Goal: Task Accomplishment & Management: Complete application form

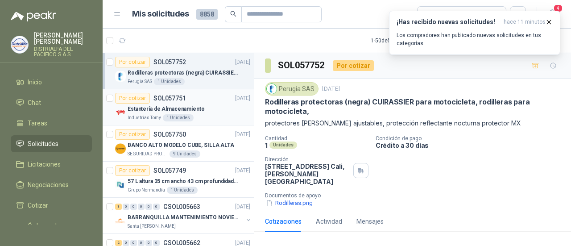
click at [211, 108] on div "Estantería de Almacenamiento" at bounding box center [189, 109] width 123 height 11
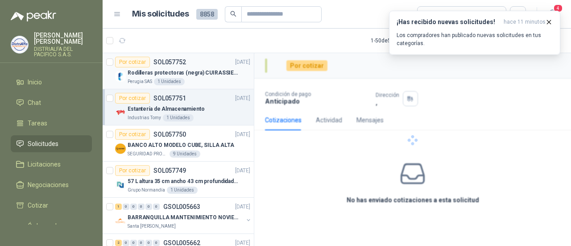
click at [206, 74] on p "Rodilleras protectoras (negra) CUIRASSIER para motocicleta, rodilleras para mot…" at bounding box center [183, 73] width 111 height 8
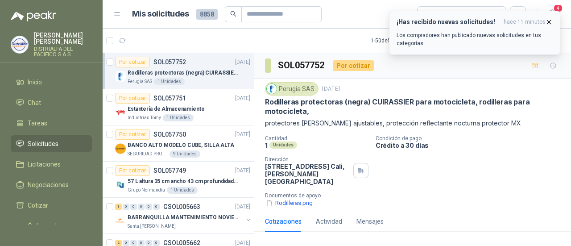
click at [546, 25] on icon "button" at bounding box center [549, 22] width 8 height 8
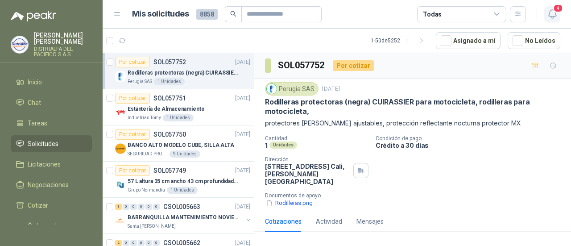
click at [552, 15] on icon "button" at bounding box center [552, 13] width 11 height 11
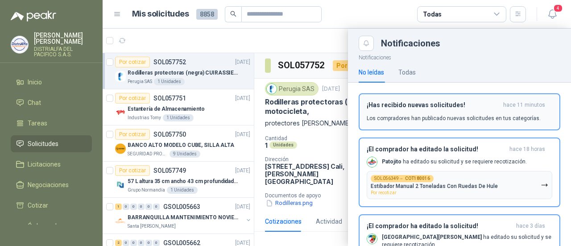
click at [414, 113] on div "¡Has recibido nuevas solicitudes! hace 11 minutos Los compradores han publicado…" at bounding box center [460, 111] width 186 height 21
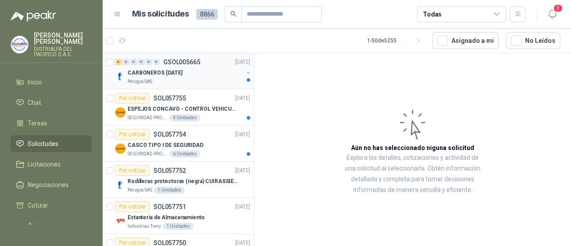
click at [191, 79] on div "Perugia SAS" at bounding box center [186, 81] width 116 height 7
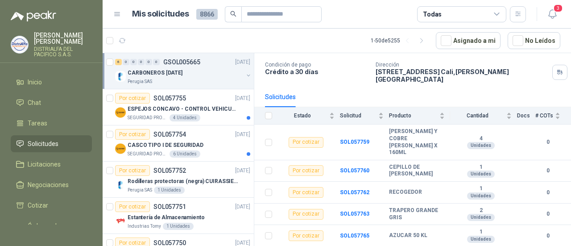
scroll to position [59, 0]
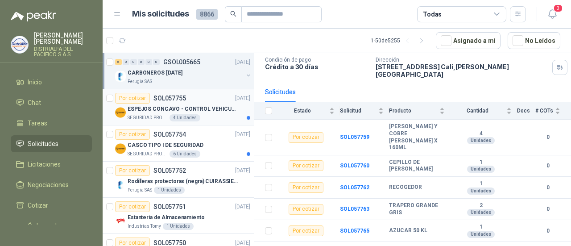
click at [217, 110] on p "ESPEJOS CONCAVO - CONTROL VEHICULAR" at bounding box center [183, 109] width 111 height 8
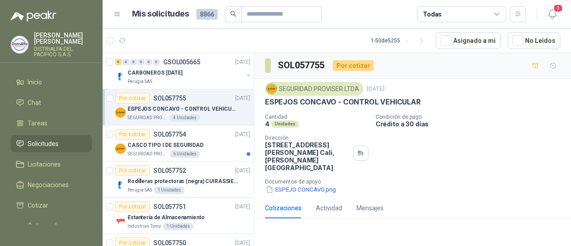
scroll to position [45, 0]
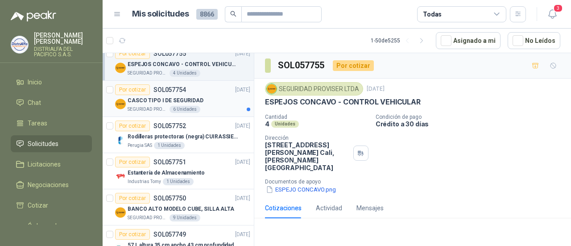
click at [220, 107] on div "SEGURIDAD PROVISER LTDA 6 Unidades" at bounding box center [189, 109] width 123 height 7
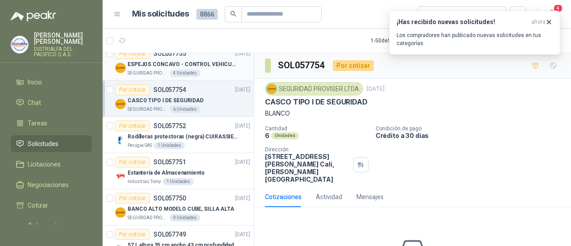
click at [207, 70] on div "SEGURIDAD PROVISER LTDA 4 Unidades" at bounding box center [189, 73] width 123 height 7
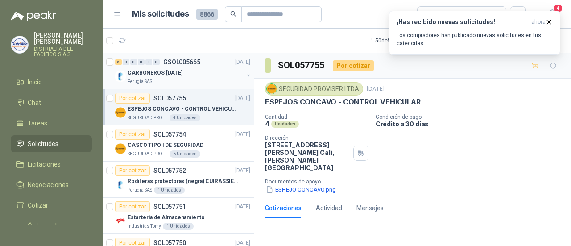
click at [199, 84] on div "Perugia SAS" at bounding box center [186, 81] width 116 height 7
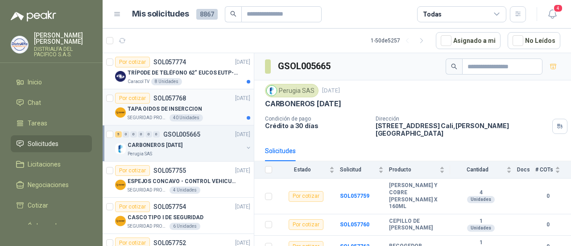
click at [216, 109] on div "TAPA OIDOS DE INSERCCION" at bounding box center [189, 109] width 123 height 11
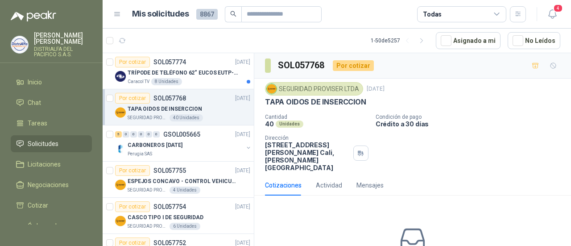
scroll to position [45, 0]
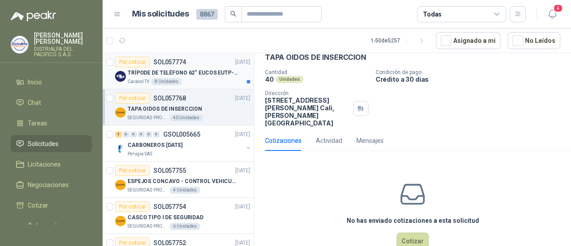
click at [189, 82] on div "Caracol TV 8 Unidades" at bounding box center [189, 81] width 123 height 7
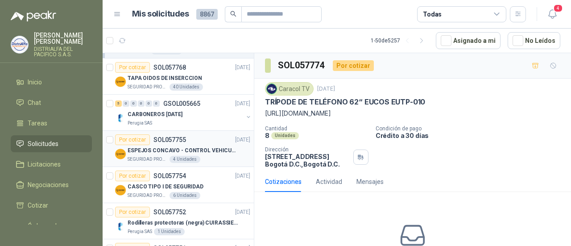
scroll to position [45, 0]
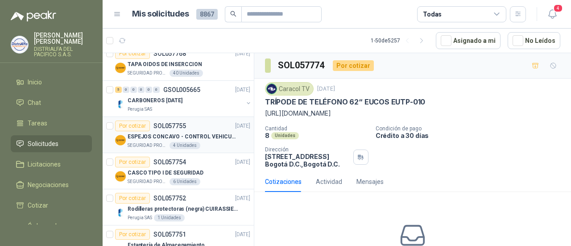
click at [214, 174] on div "CASCO TIPO I DE SEGURIDAD" at bounding box center [189, 172] width 123 height 11
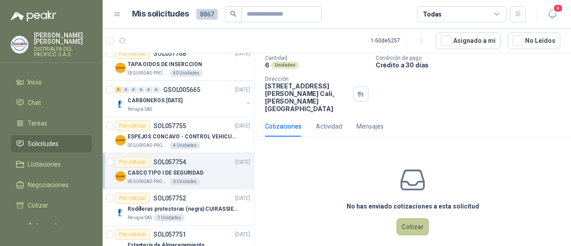
click at [406, 218] on button "Cotizar" at bounding box center [413, 226] width 32 height 17
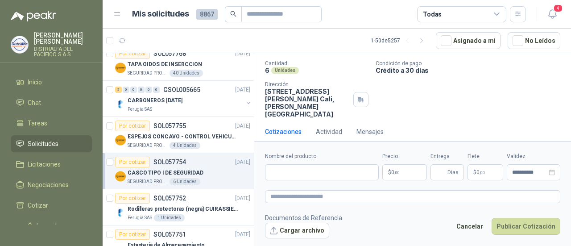
scroll to position [64, 0]
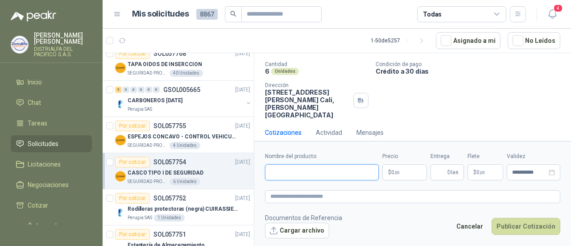
click at [283, 172] on input "Nombre del producto" at bounding box center [322, 172] width 114 height 16
paste input "**********"
type input "**********"
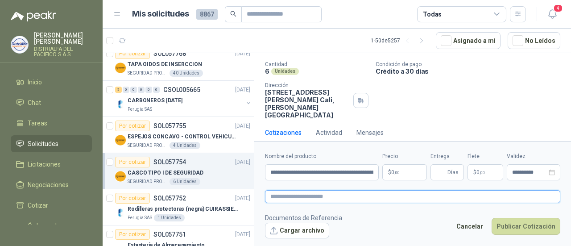
click at [289, 197] on textarea at bounding box center [412, 196] width 295 height 12
paste textarea "**********"
type textarea "**********"
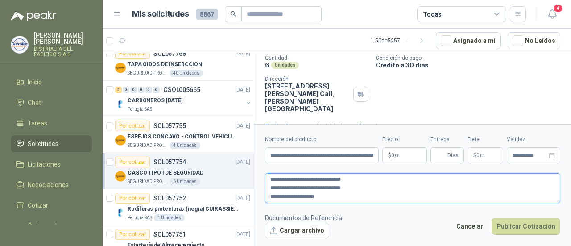
click at [271, 189] on textarea "**********" at bounding box center [412, 187] width 295 height 29
type textarea "**********"
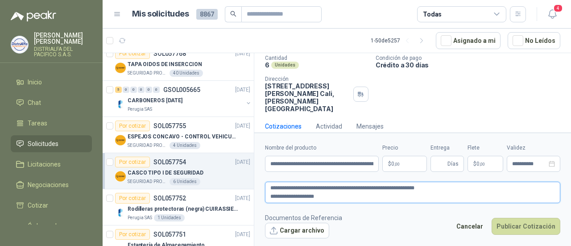
click at [270, 198] on textarea "**********" at bounding box center [412, 192] width 295 height 21
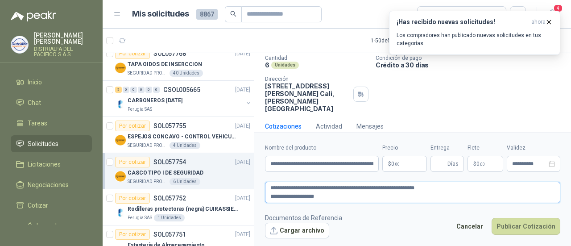
type textarea "**********"
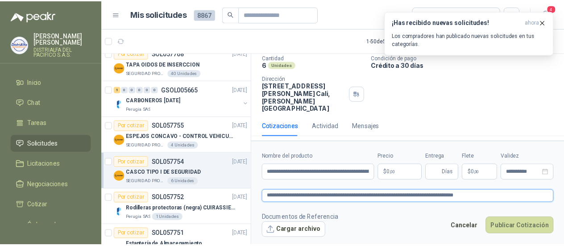
scroll to position [64, 0]
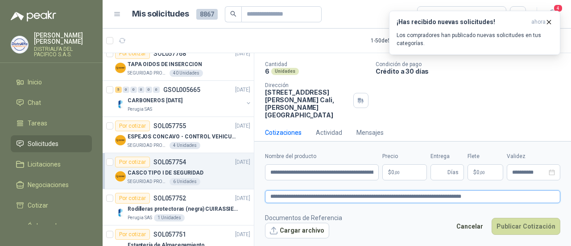
type textarea "**********"
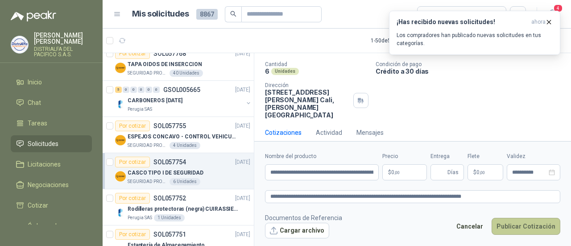
click at [527, 228] on button "Publicar Cotización" at bounding box center [526, 226] width 69 height 17
click at [439, 174] on input "Entrega" at bounding box center [441, 172] width 10 height 15
click at [408, 174] on body "[PERSON_NAME] [PERSON_NAME] DISTRIALFA DEL PACIFICO S.A.S. Inicio Chat Tareas S…" at bounding box center [285, 123] width 571 height 246
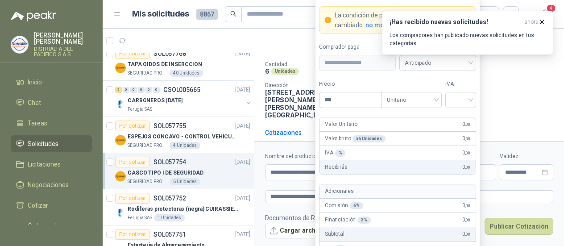
drag, startPoint x: 343, startPoint y: 98, endPoint x: 283, endPoint y: 97, distance: 59.8
click at [283, 97] on body "[PERSON_NAME] [PERSON_NAME] DISTRIALFA DEL PACIFICO S.A.S. Inicio Chat Tareas S…" at bounding box center [282, 123] width 564 height 246
type input "********"
click at [452, 97] on input "search" at bounding box center [461, 98] width 20 height 13
click at [456, 119] on div "19%" at bounding box center [460, 120] width 17 height 10
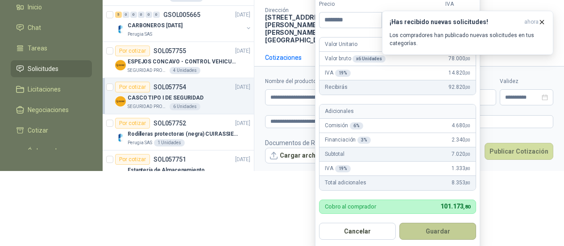
click at [434, 228] on button "Guardar" at bounding box center [437, 231] width 77 height 17
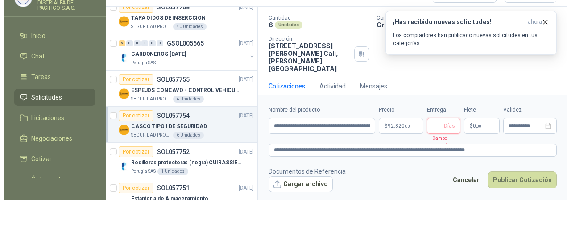
scroll to position [0, 0]
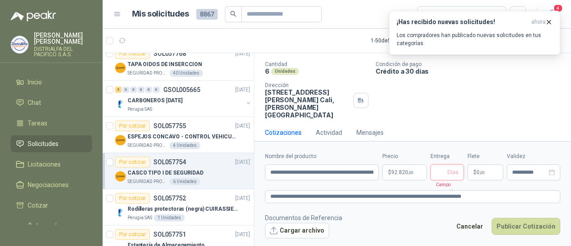
click at [440, 172] on input "Entrega" at bounding box center [441, 172] width 10 height 15
type input "*"
click at [422, 107] on div "Cantidad 6 Unidades Condición de pago Crédito a 30 [PERSON_NAME] Dirección [STR…" at bounding box center [412, 90] width 295 height 58
click at [289, 224] on button "Cargar archivo" at bounding box center [297, 231] width 64 height 16
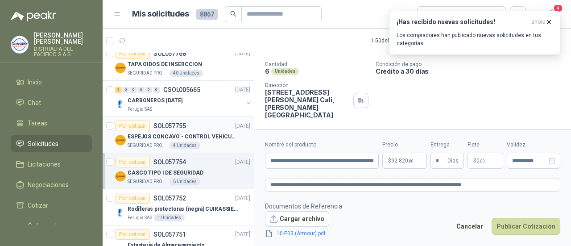
scroll to position [70, 0]
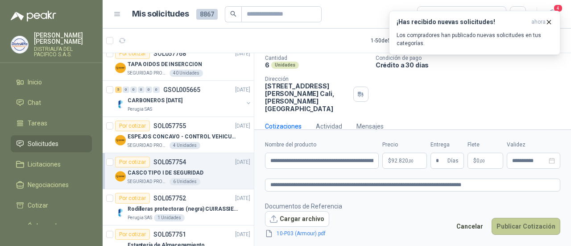
click at [510, 225] on button "Publicar Cotización" at bounding box center [526, 226] width 69 height 17
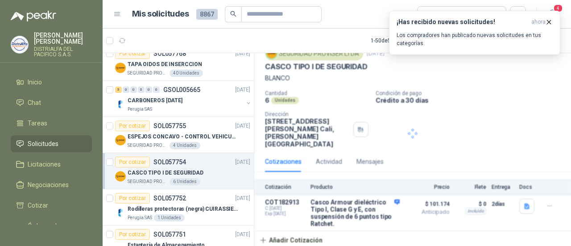
scroll to position [28, 0]
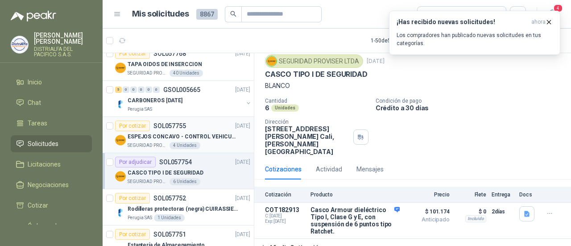
click at [197, 133] on p "ESPEJOS CONCAVO - CONTROL VEHICULAR" at bounding box center [183, 137] width 111 height 8
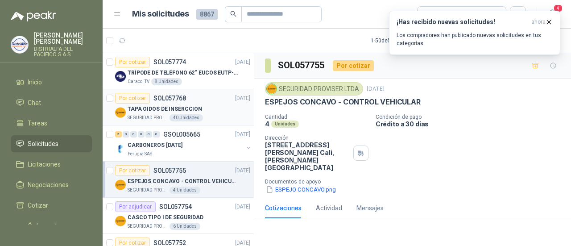
click at [203, 111] on div "TAPA OIDOS DE INSERCCION" at bounding box center [189, 109] width 123 height 11
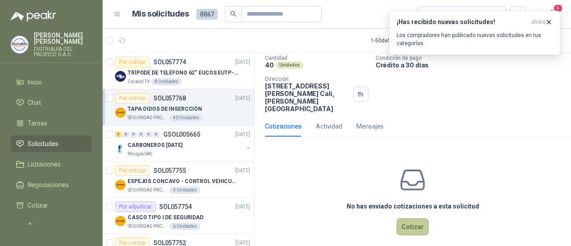
click at [410, 218] on button "Cotizar" at bounding box center [413, 226] width 32 height 17
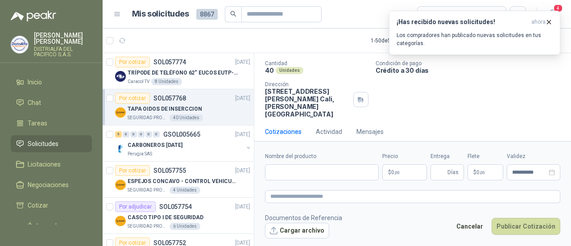
scroll to position [53, 0]
click at [286, 159] on label "Nombre del producto" at bounding box center [322, 156] width 114 height 8
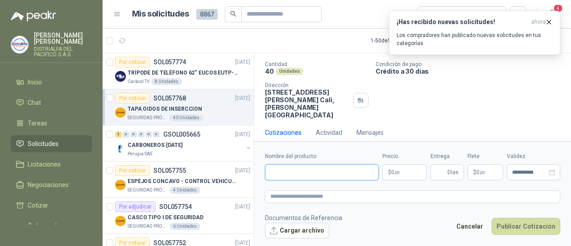
click at [286, 164] on input "Nombre del producto" at bounding box center [322, 172] width 114 height 16
click at [277, 176] on input "Nombre del producto" at bounding box center [322, 172] width 114 height 16
paste input "**********"
type input "**********"
click at [298, 195] on textarea at bounding box center [412, 196] width 295 height 12
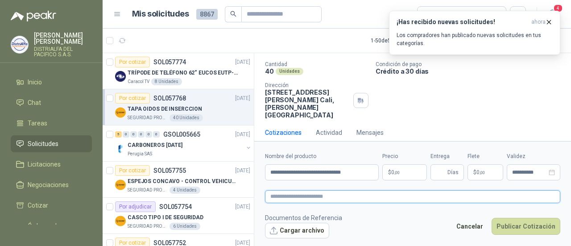
paste textarea "**********"
type textarea "**********"
click at [304, 229] on button "Cargar archivo" at bounding box center [297, 231] width 64 height 16
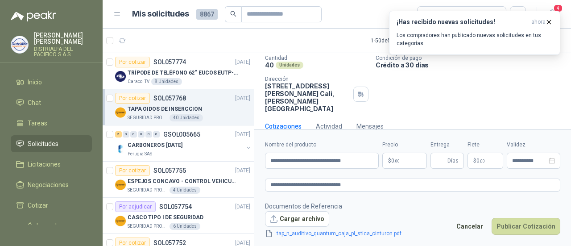
click at [397, 161] on body "[PERSON_NAME] [PERSON_NAME] DISTRIALFA DEL PACIFICO S.A.S. Inicio Chat Tareas S…" at bounding box center [285, 123] width 571 height 246
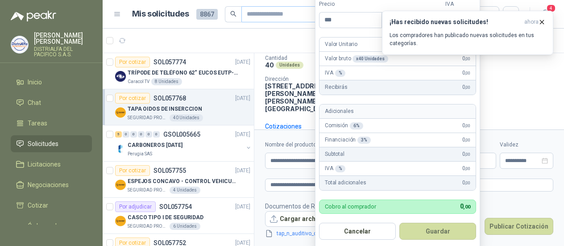
drag, startPoint x: 336, startPoint y: 20, endPoint x: 314, endPoint y: 17, distance: 21.7
click at [314, 17] on body "[PERSON_NAME] [PERSON_NAME] DISTRIALFA DEL PACIFICO S.A.S. Inicio Chat Tareas S…" at bounding box center [282, 123] width 564 height 246
type input "*******"
click at [539, 21] on icon "button" at bounding box center [542, 22] width 8 height 8
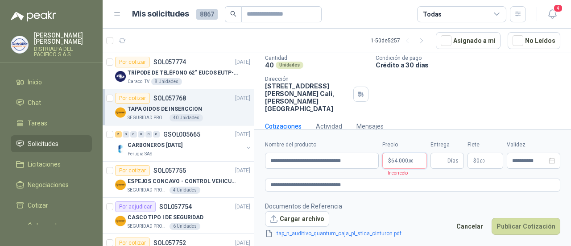
click at [416, 161] on body "[PERSON_NAME] [PERSON_NAME] DISTRIALFA DEL PACIFICO S.A.S. Inicio Chat Tareas S…" at bounding box center [285, 123] width 571 height 246
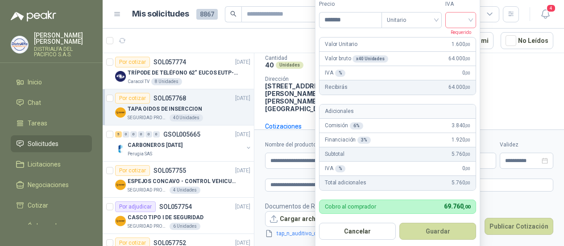
click at [463, 20] on input "search" at bounding box center [461, 18] width 20 height 13
click at [464, 38] on div "19%" at bounding box center [460, 38] width 17 height 10
click at [439, 228] on button "Guardar" at bounding box center [437, 231] width 77 height 17
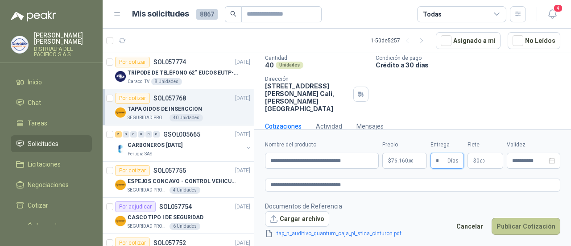
type input "*"
click at [512, 225] on button "Publicar Cotización" at bounding box center [526, 226] width 69 height 17
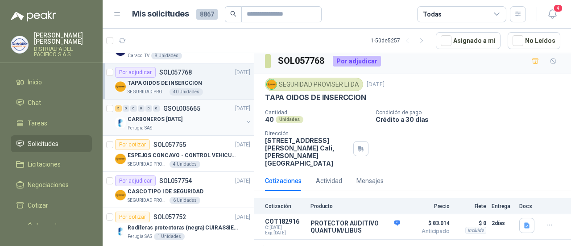
scroll to position [45, 0]
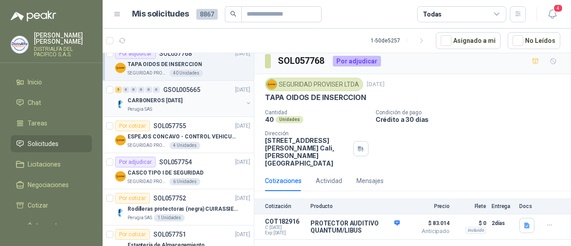
click at [191, 107] on div "Perugia SAS" at bounding box center [186, 109] width 116 height 7
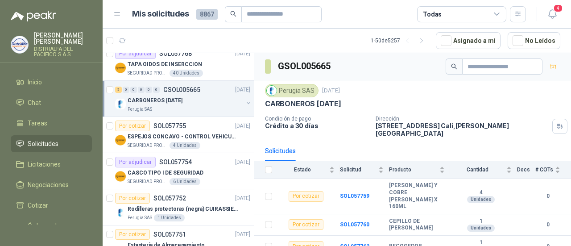
scroll to position [37, 0]
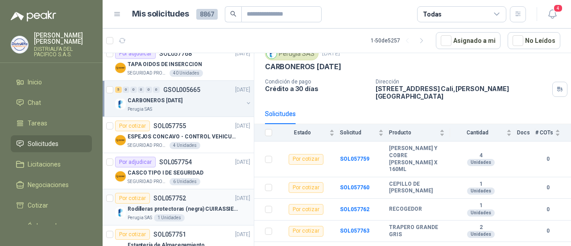
click at [204, 207] on p "Rodilleras protectoras (negra) CUIRASSIER para motocicleta, rodilleras para mot…" at bounding box center [183, 209] width 111 height 8
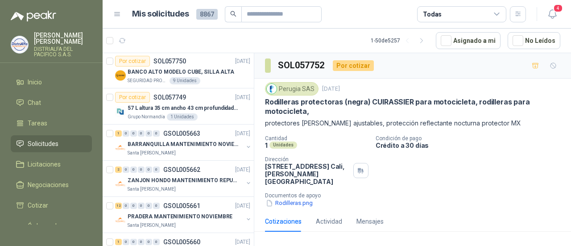
scroll to position [268, 0]
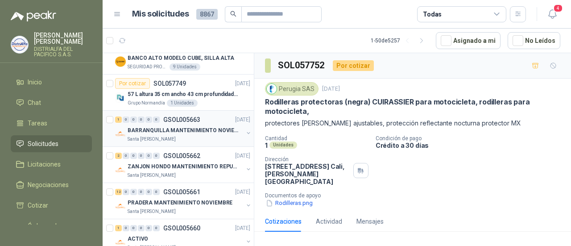
click at [203, 130] on p "BARRANQUILLA MANTENIMIENTO NOVIEMBRE" at bounding box center [183, 130] width 111 height 8
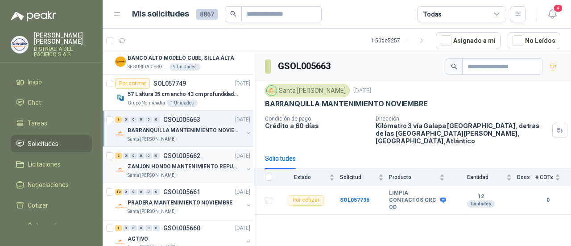
click at [215, 156] on div "2 0 0 0 0 0 GSOL005662 [DATE]" at bounding box center [183, 155] width 137 height 11
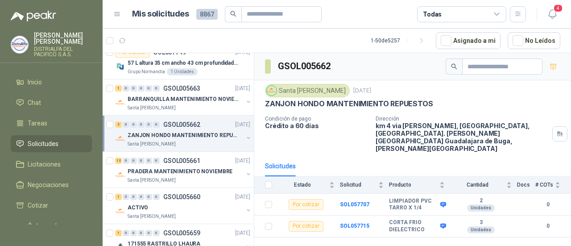
scroll to position [312, 0]
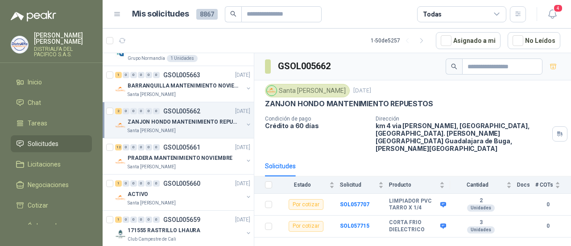
click at [215, 156] on p "PRADERA MANTENIMIENTO NOVIEMBRE" at bounding box center [180, 158] width 105 height 8
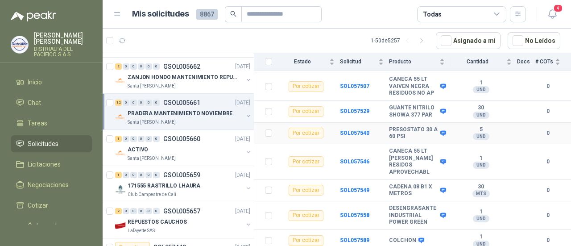
scroll to position [134, 0]
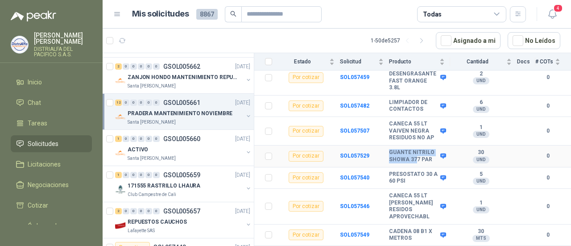
drag, startPoint x: 415, startPoint y: 146, endPoint x: 387, endPoint y: 137, distance: 29.4
click at [387, 145] on tr "Por cotizar SOL057529 GUANTE NITRILO SHOWA 377 PAR 30 UND  0" at bounding box center [412, 156] width 317 height 22
copy tr "GUANTE NITRILO SHOWA 37"
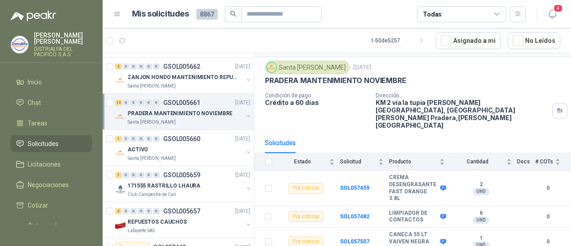
scroll to position [0, 0]
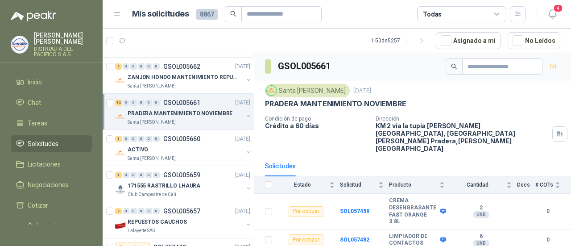
click at [362, 135] on div "Condición de pago Crédito a 60 días" at bounding box center [317, 134] width 104 height 37
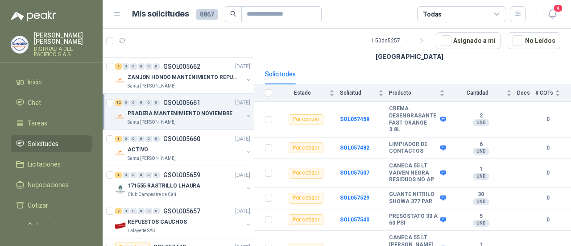
scroll to position [134, 0]
